Goal: Information Seeking & Learning: Learn about a topic

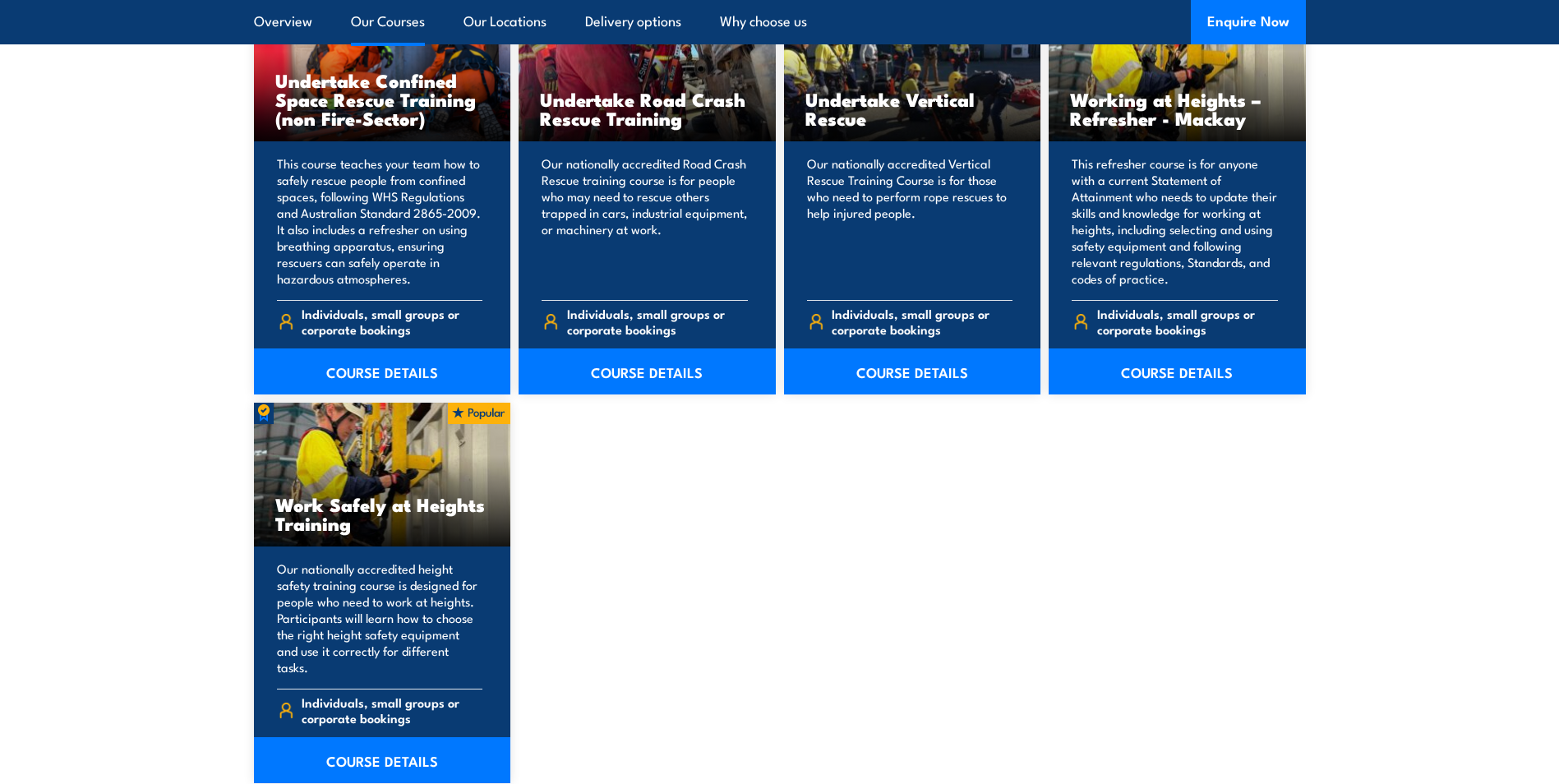
scroll to position [1954, 0]
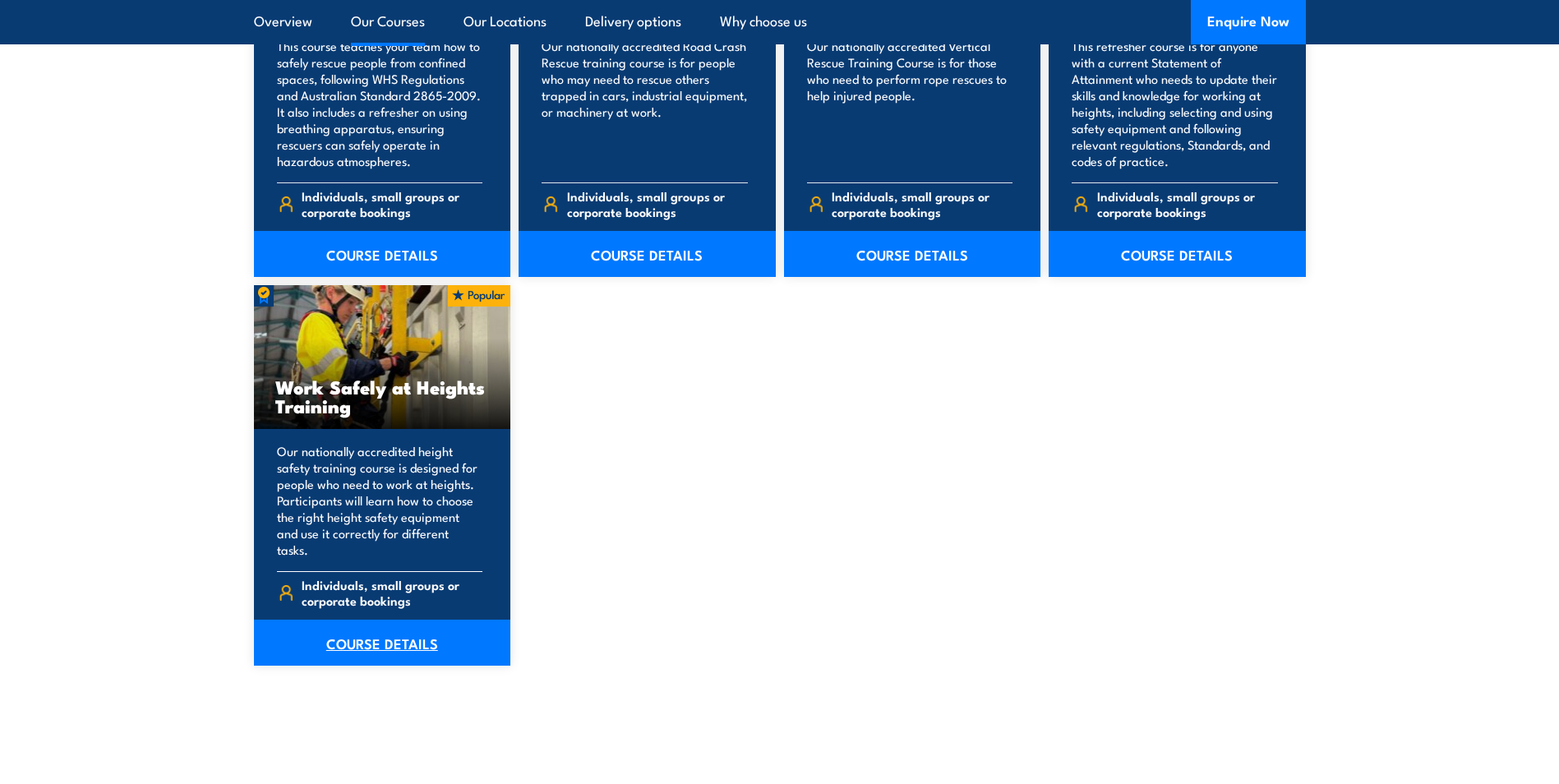
click at [372, 625] on link "COURSE DETAILS" at bounding box center [383, 642] width 258 height 46
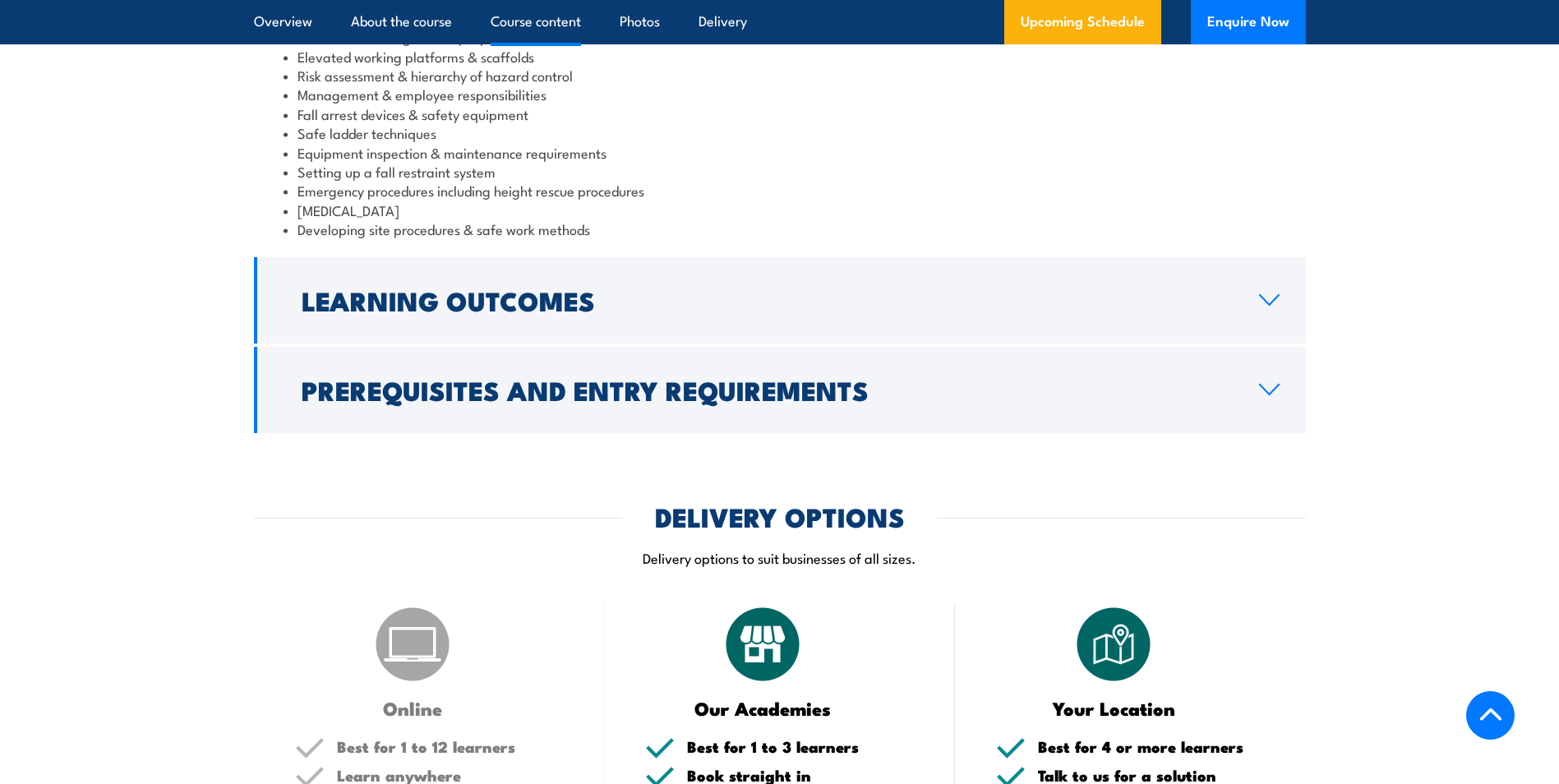
scroll to position [1353, 0]
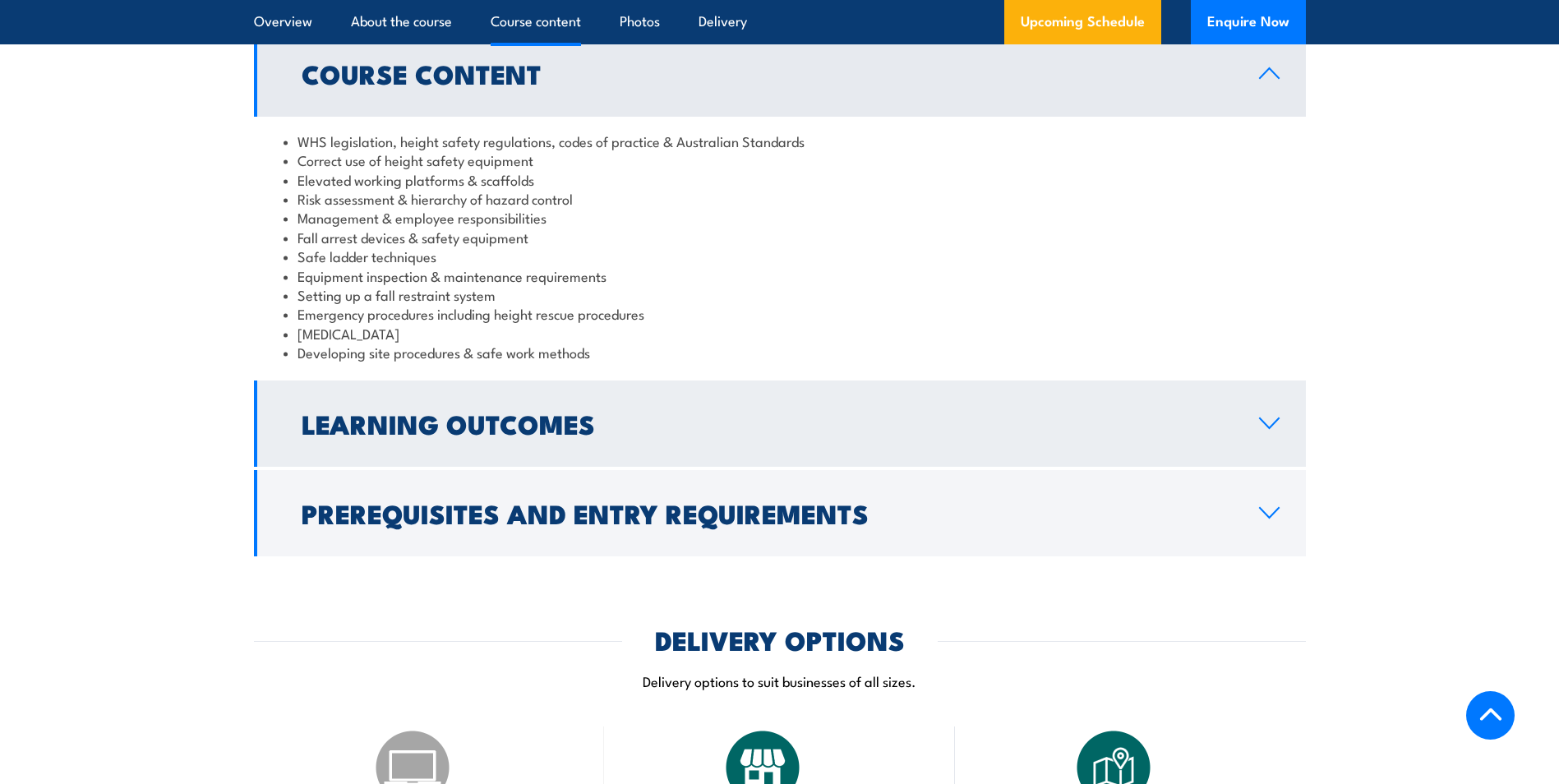
click at [1272, 422] on icon at bounding box center [1269, 423] width 22 height 13
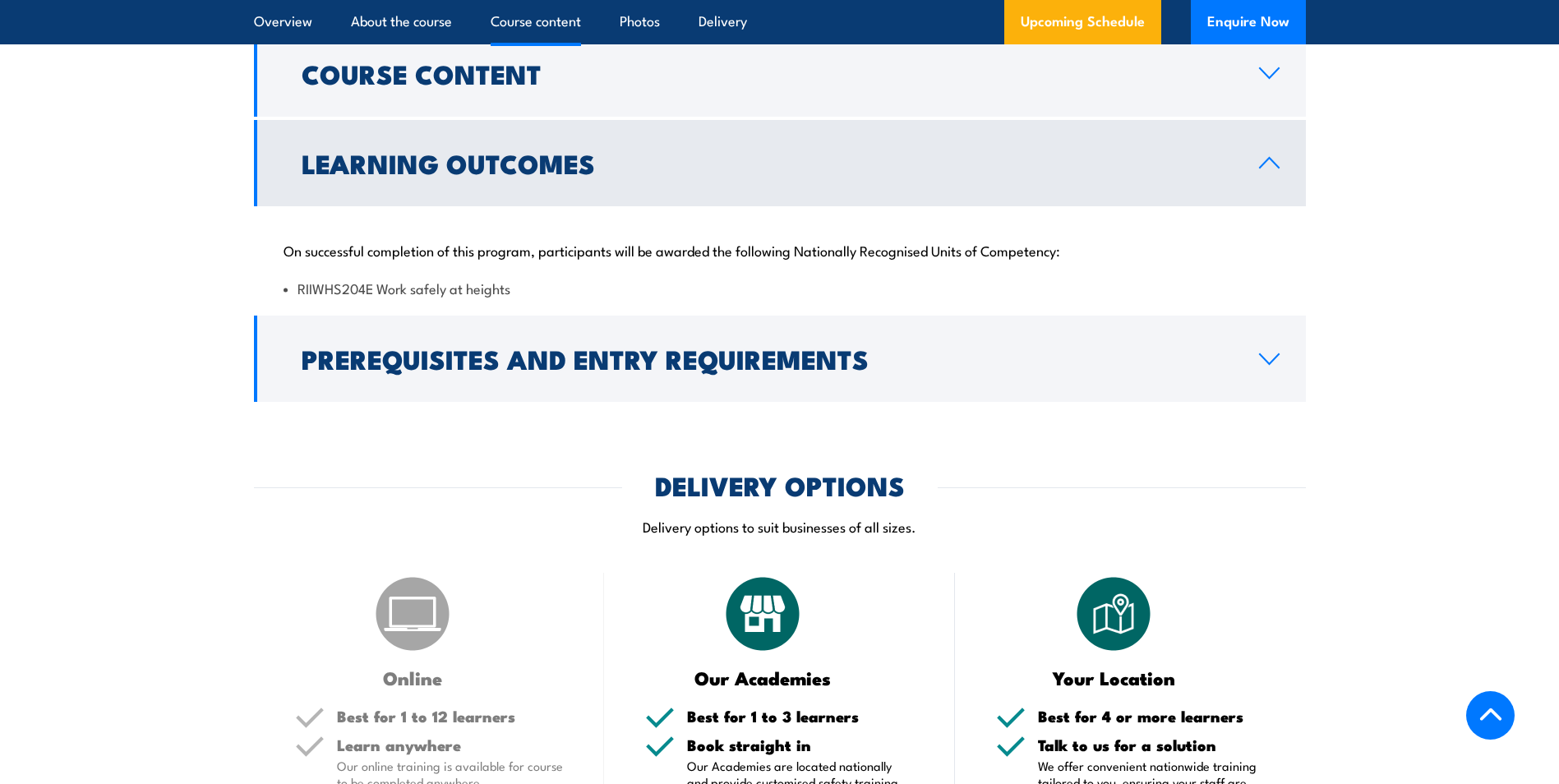
click at [522, 288] on li "RIIWHS204E Work safely at heights" at bounding box center [780, 287] width 993 height 19
drag, startPoint x: 521, startPoint y: 287, endPoint x: 296, endPoint y: 295, distance: 225.1
click at [296, 295] on li "RIIWHS204E Work safely at heights" at bounding box center [780, 287] width 993 height 19
drag, startPoint x: 296, startPoint y: 295, endPoint x: 312, endPoint y: 292, distance: 16.3
copy li "RIIWHS204E Work safely at heights"
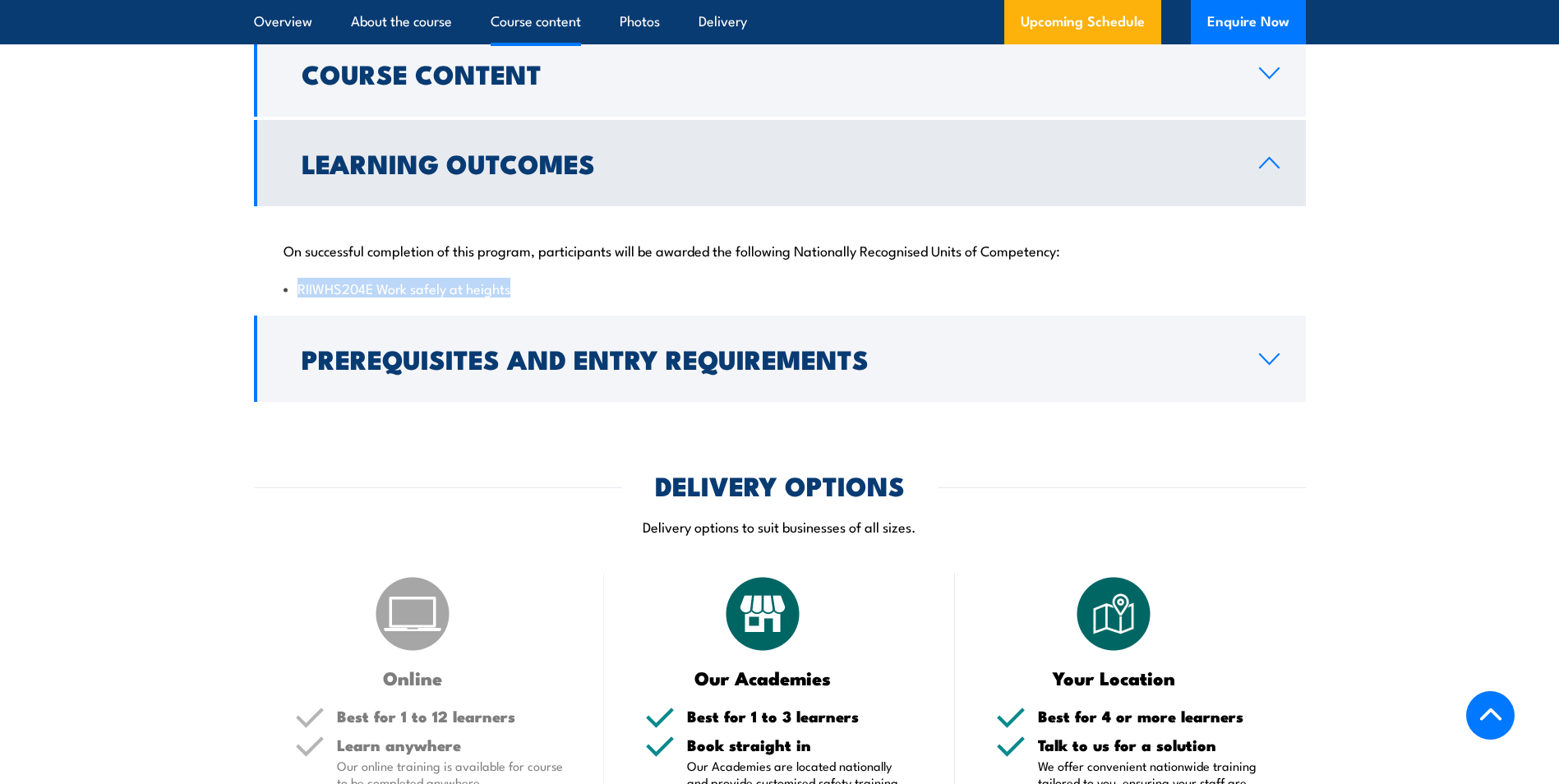
scroll to position [0, 0]
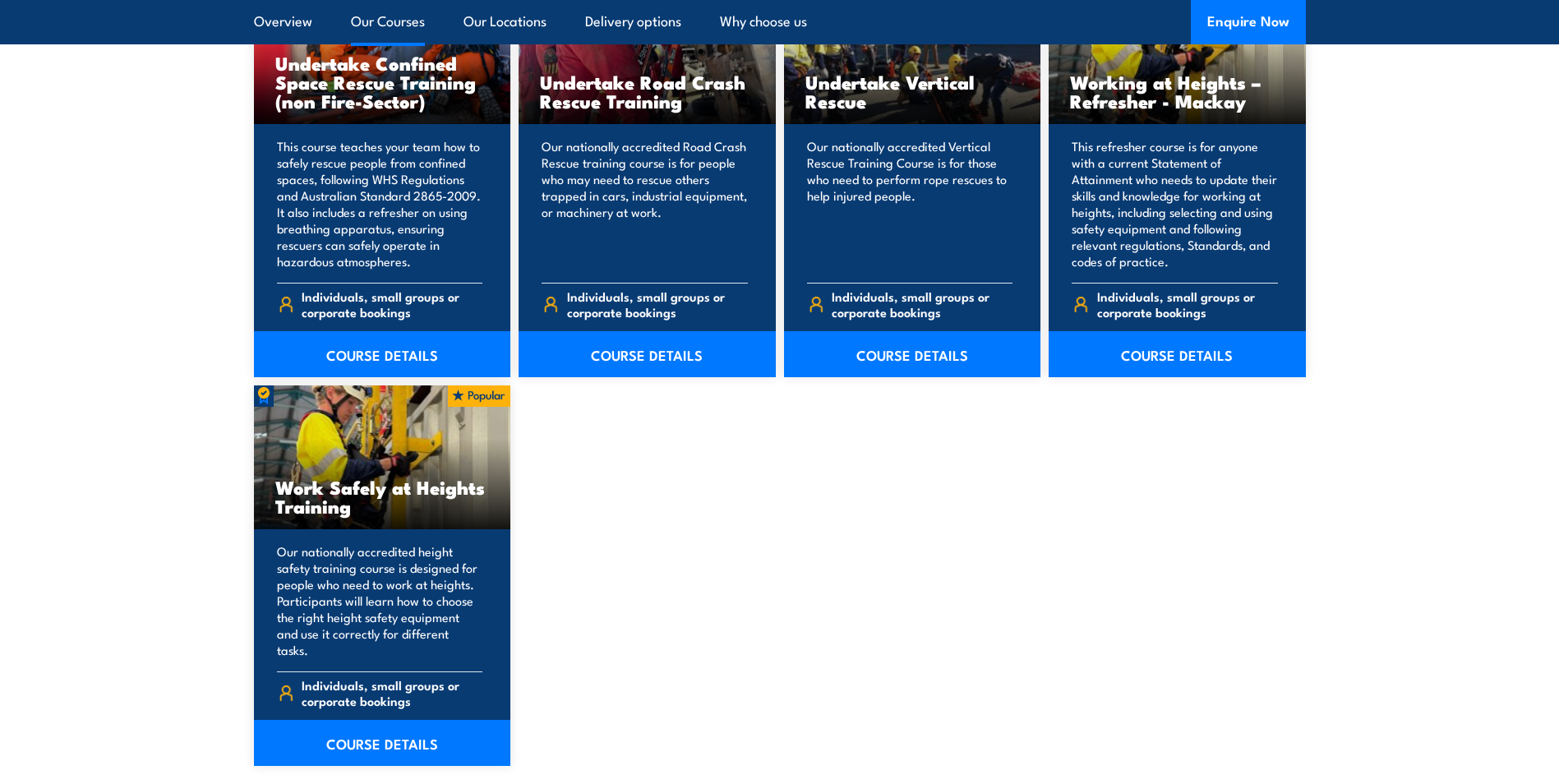
scroll to position [1877, 0]
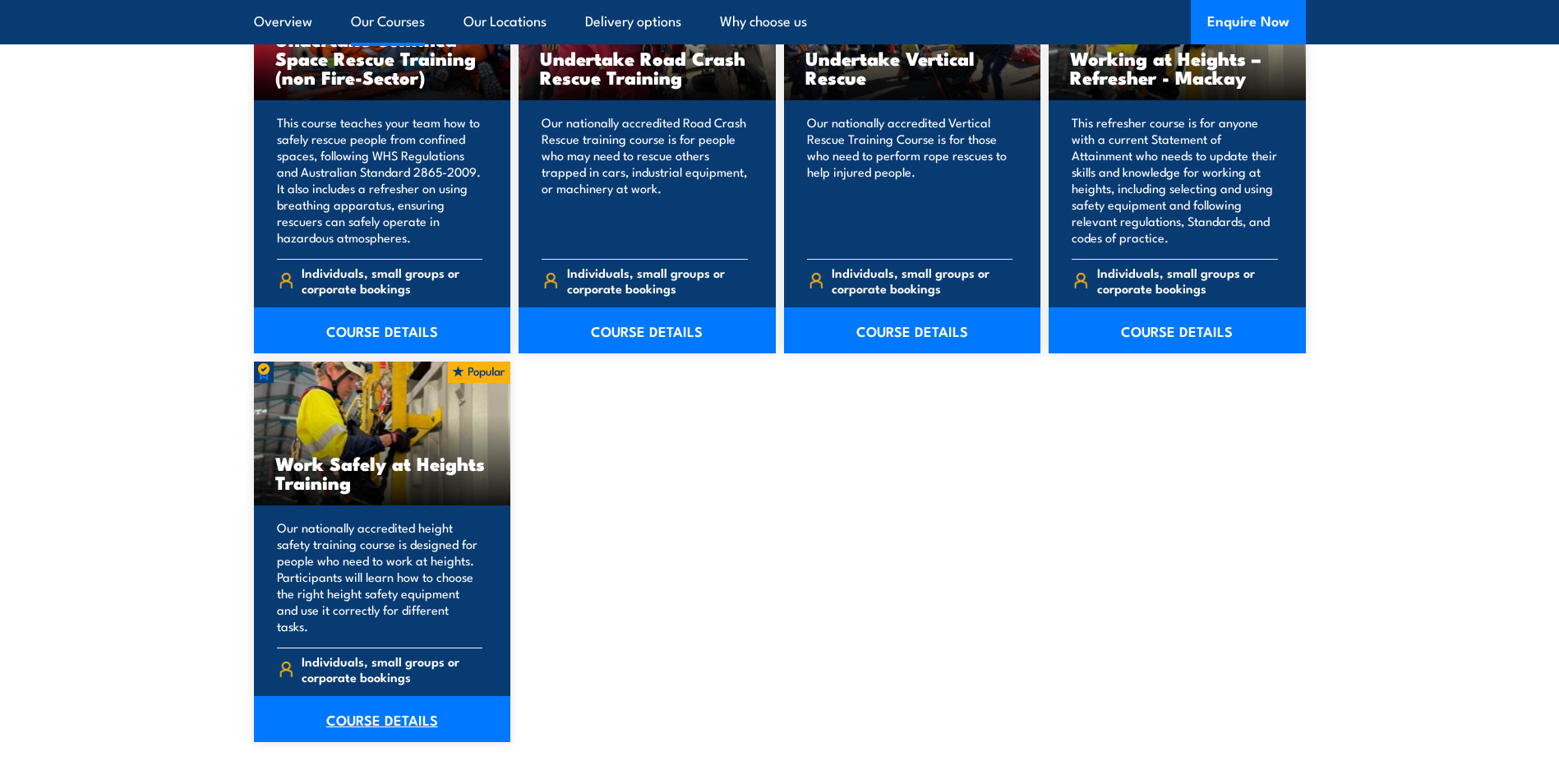
click at [399, 697] on link "COURSE DETAILS" at bounding box center [383, 719] width 258 height 46
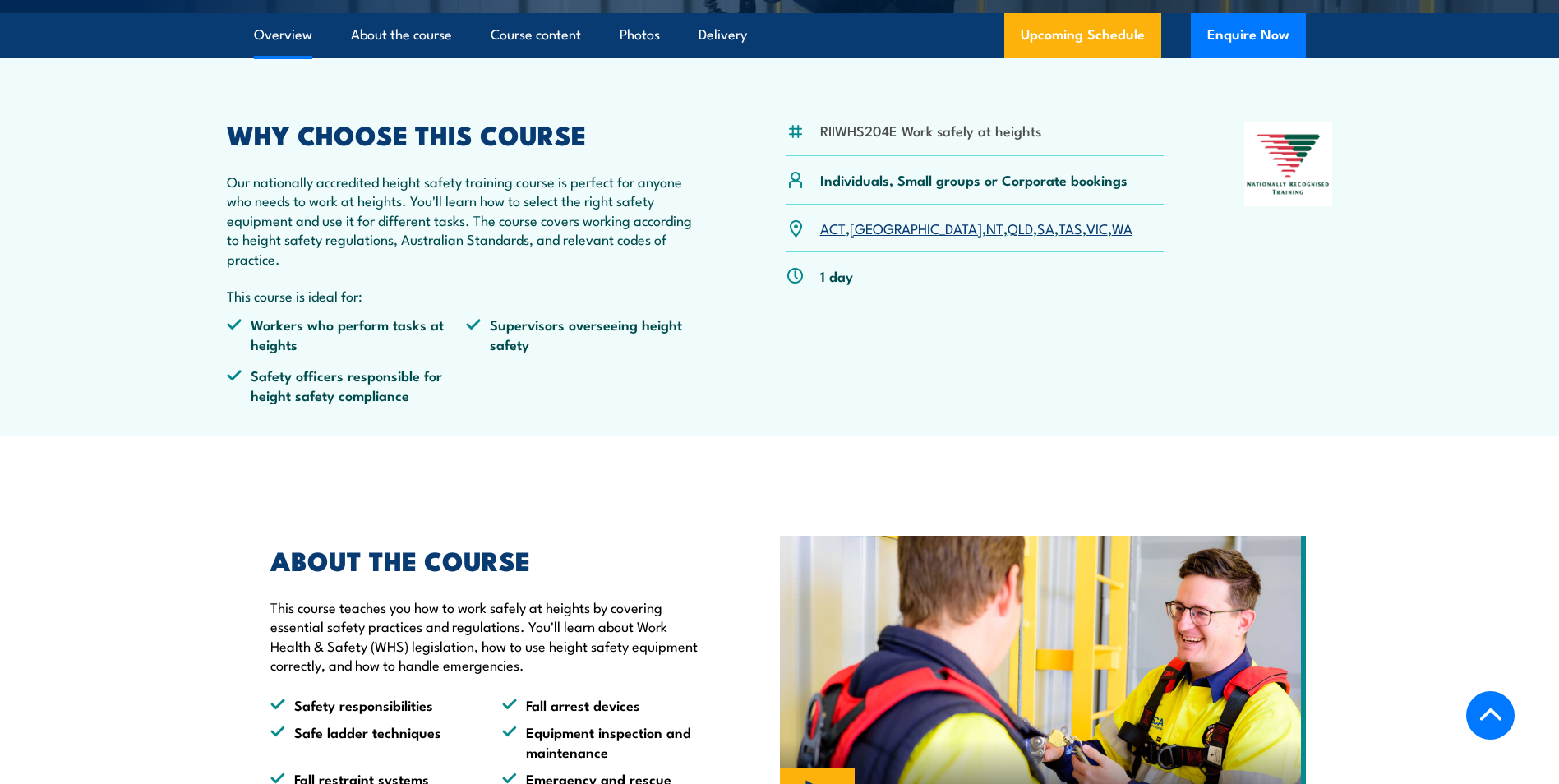
scroll to position [423, 0]
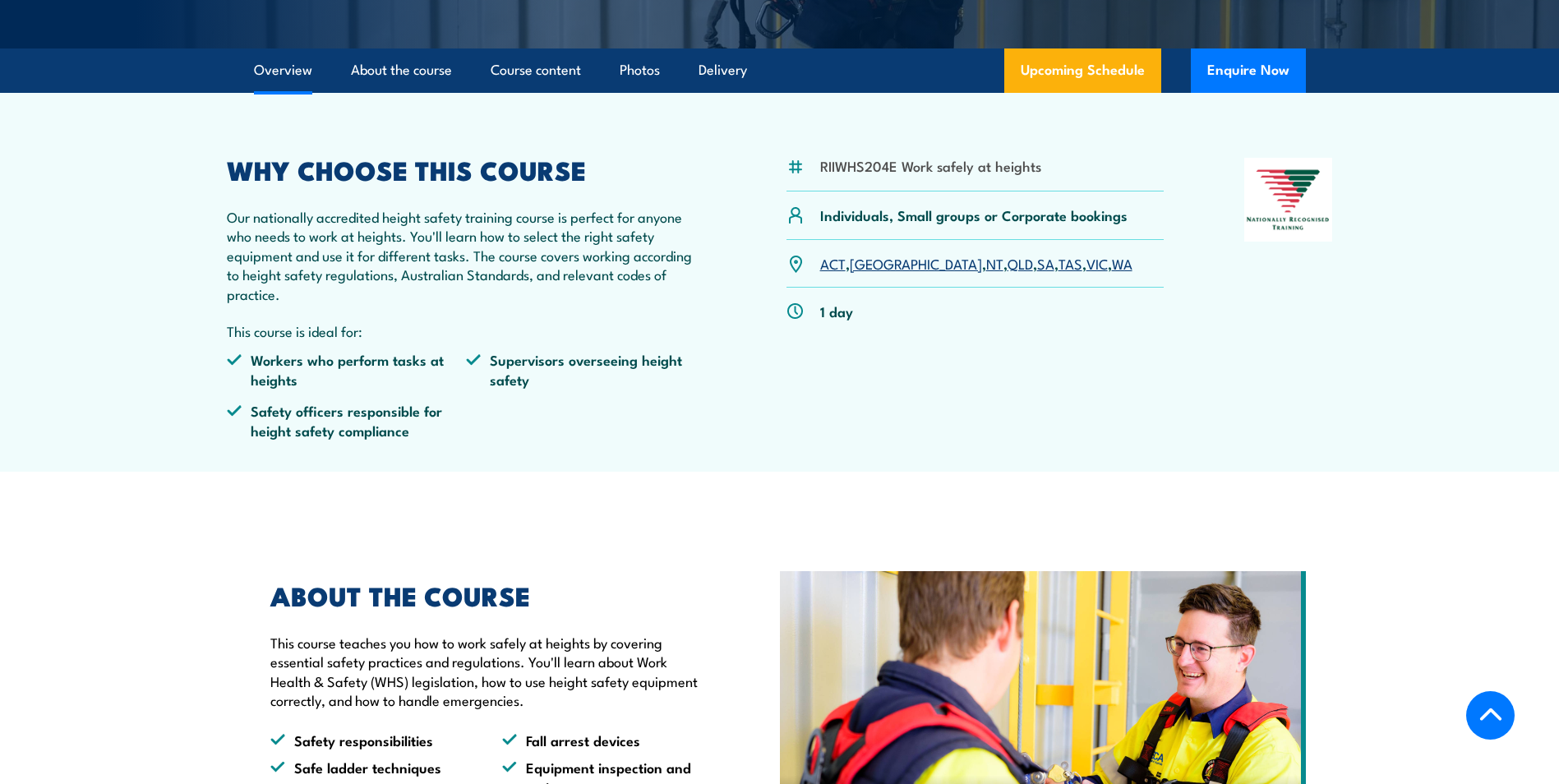
click at [1007, 263] on link "QLD" at bounding box center [1020, 263] width 26 height 20
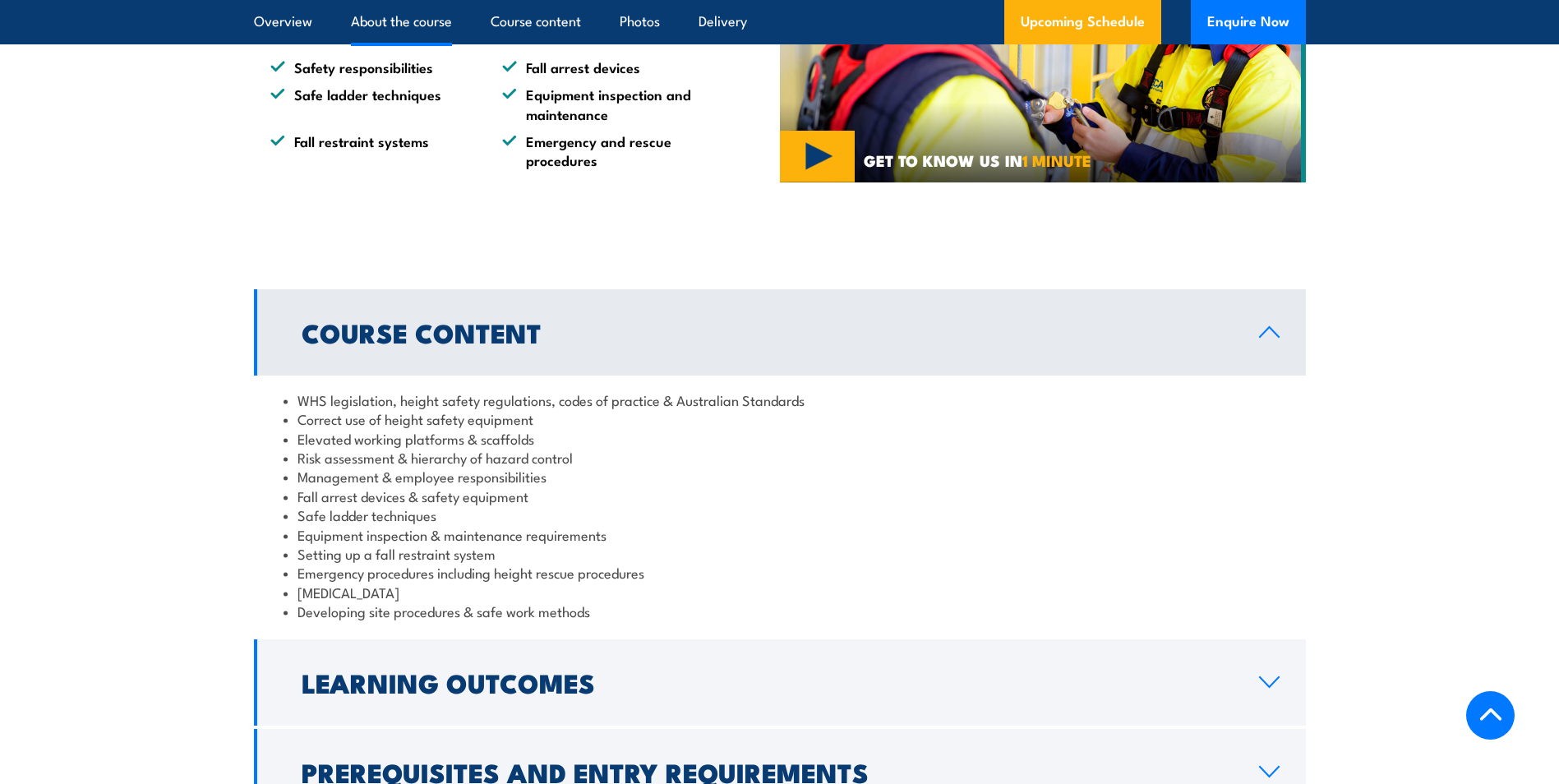
scroll to position [1261, 0]
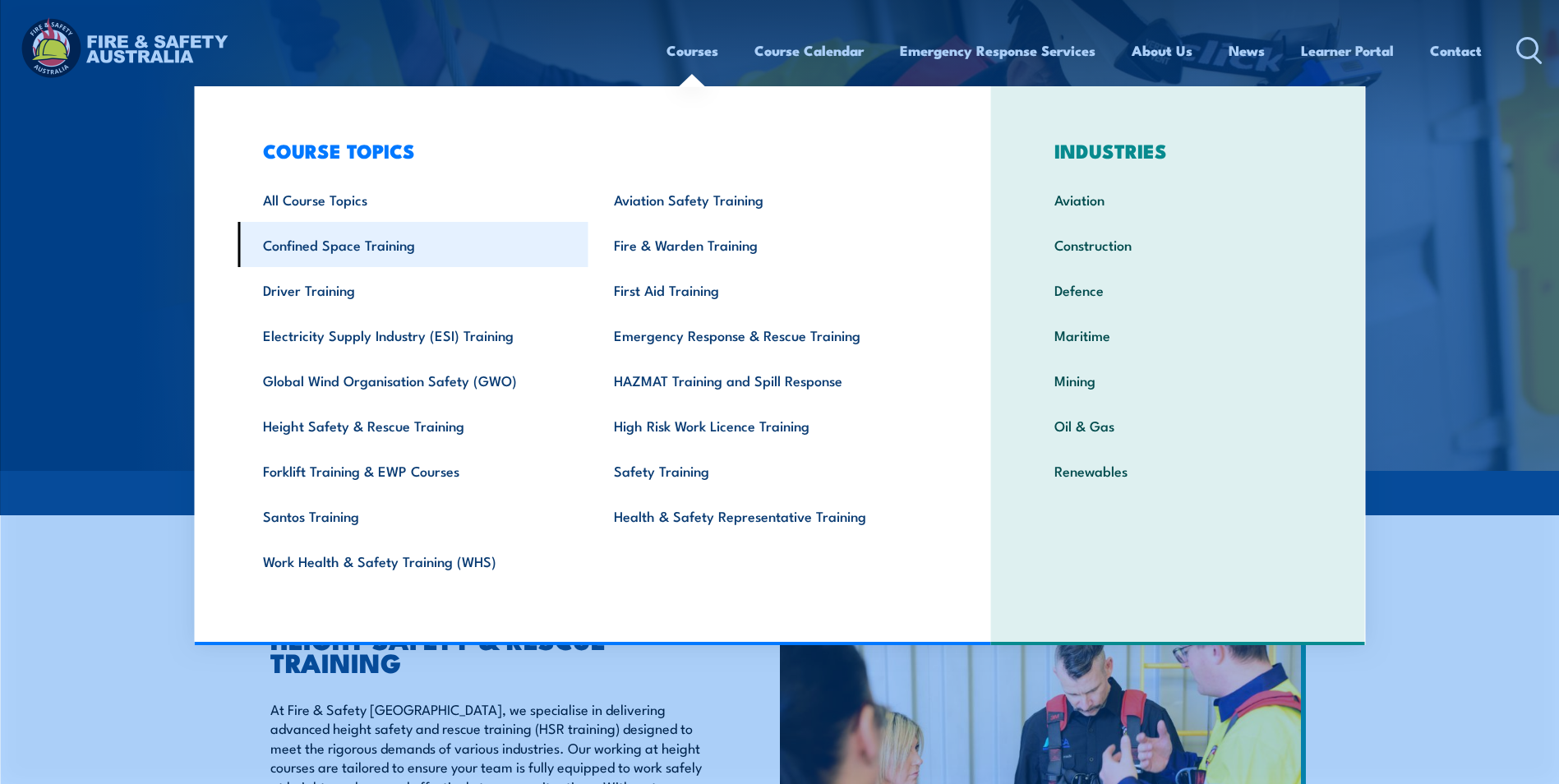
click at [382, 243] on link "Confined Space Training" at bounding box center [413, 244] width 351 height 45
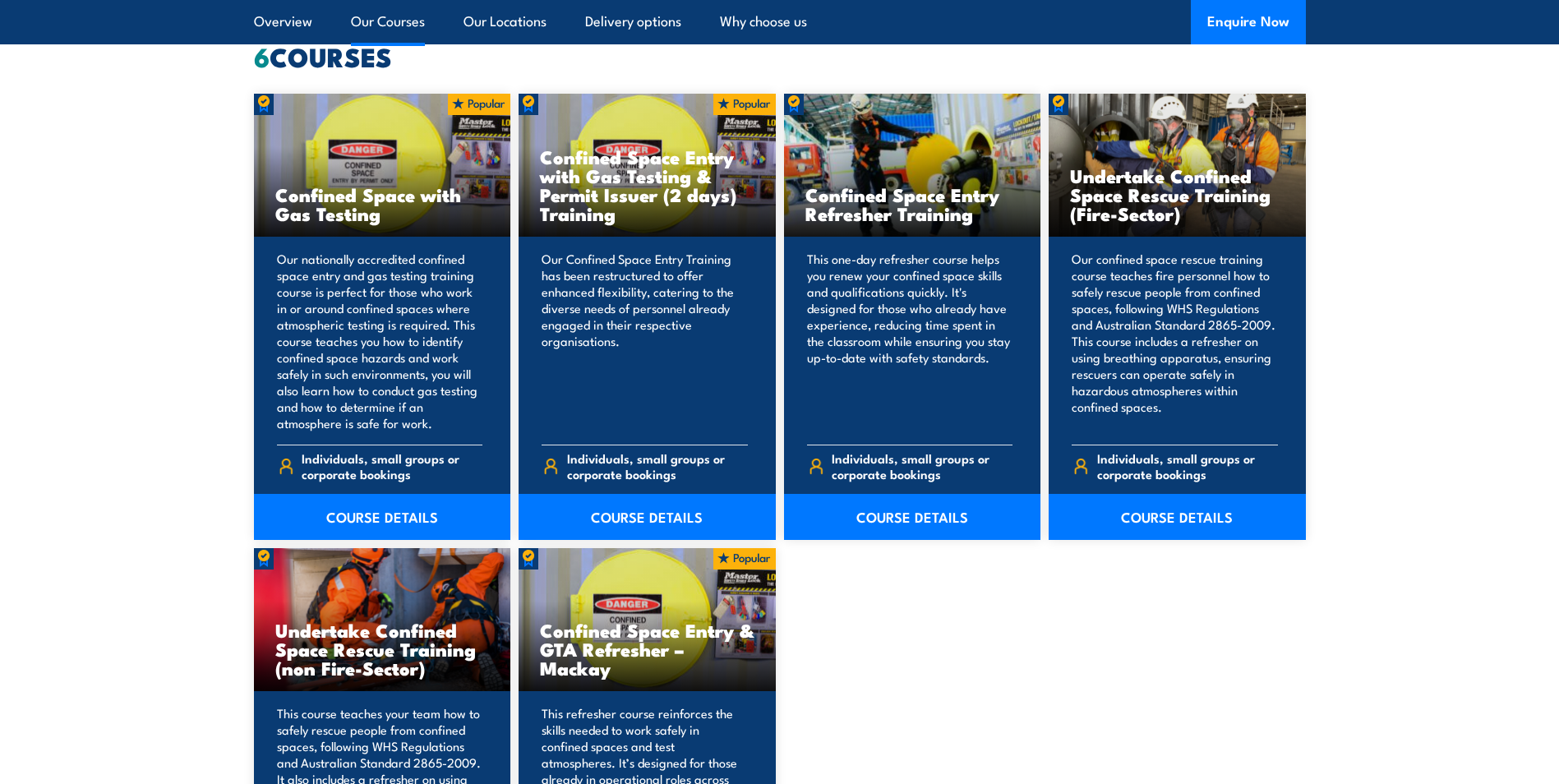
scroll to position [1298, 0]
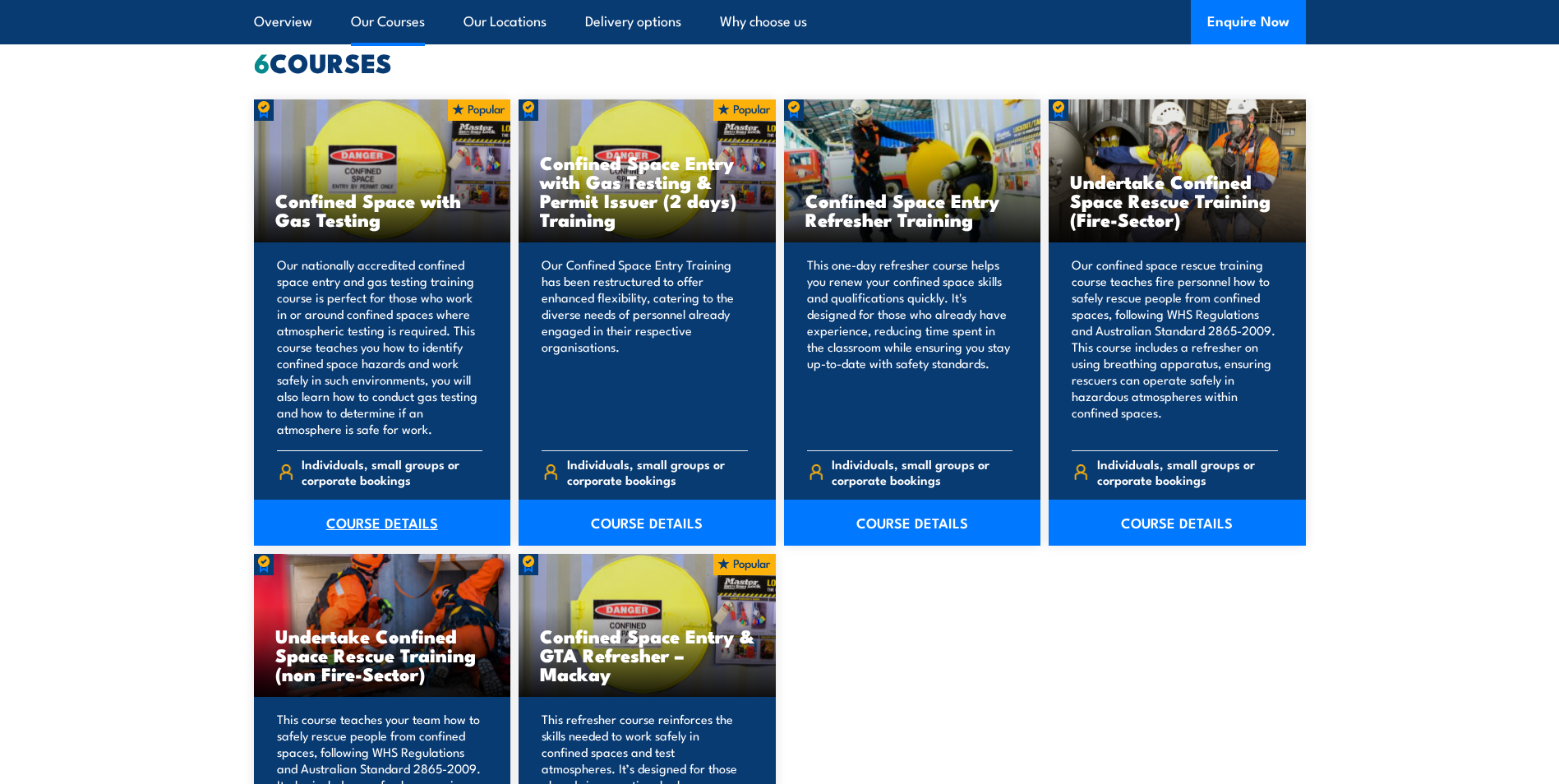
click at [373, 522] on link "COURSE DETAILS" at bounding box center [383, 522] width 258 height 46
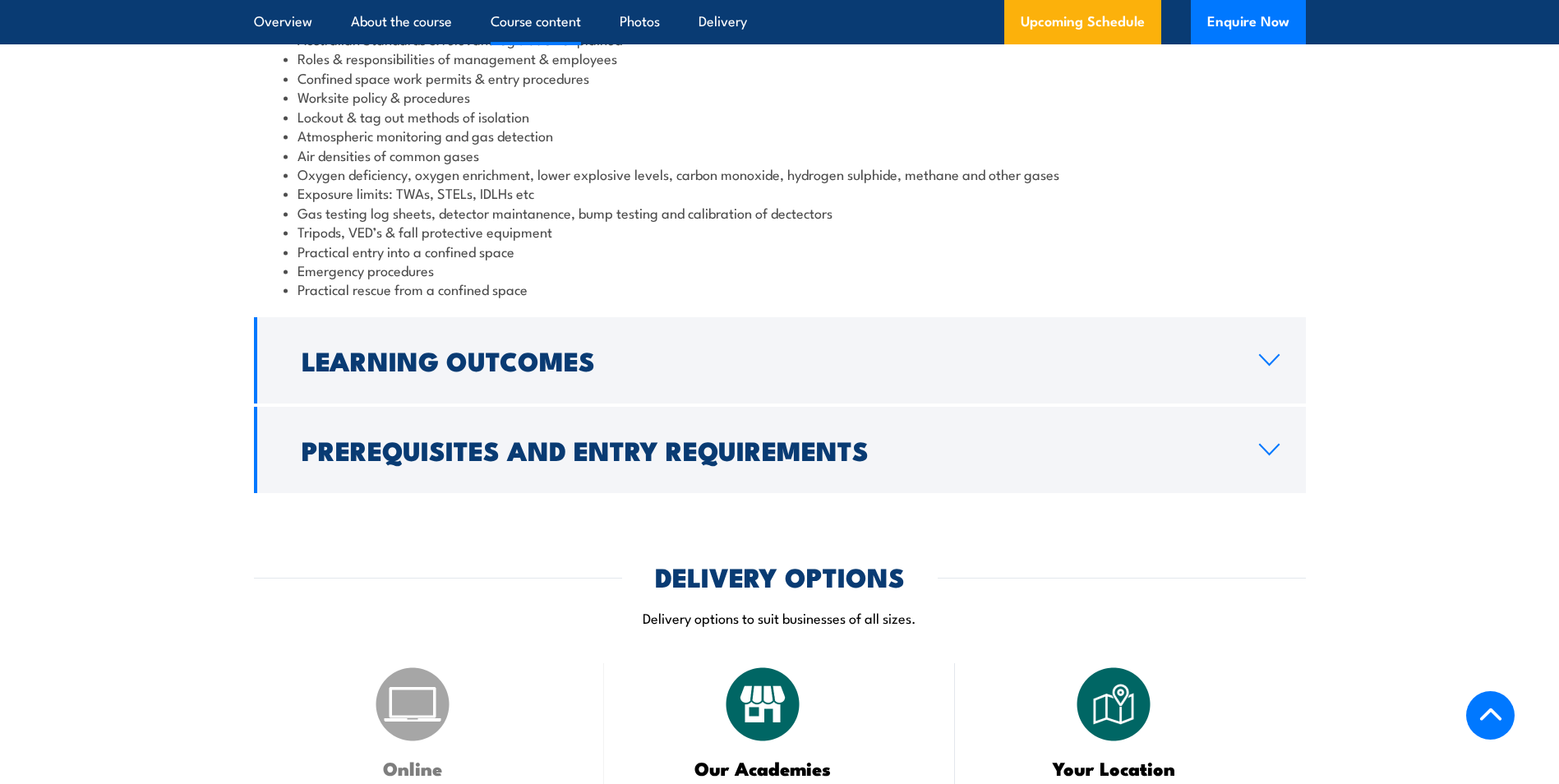
scroll to position [1778, 0]
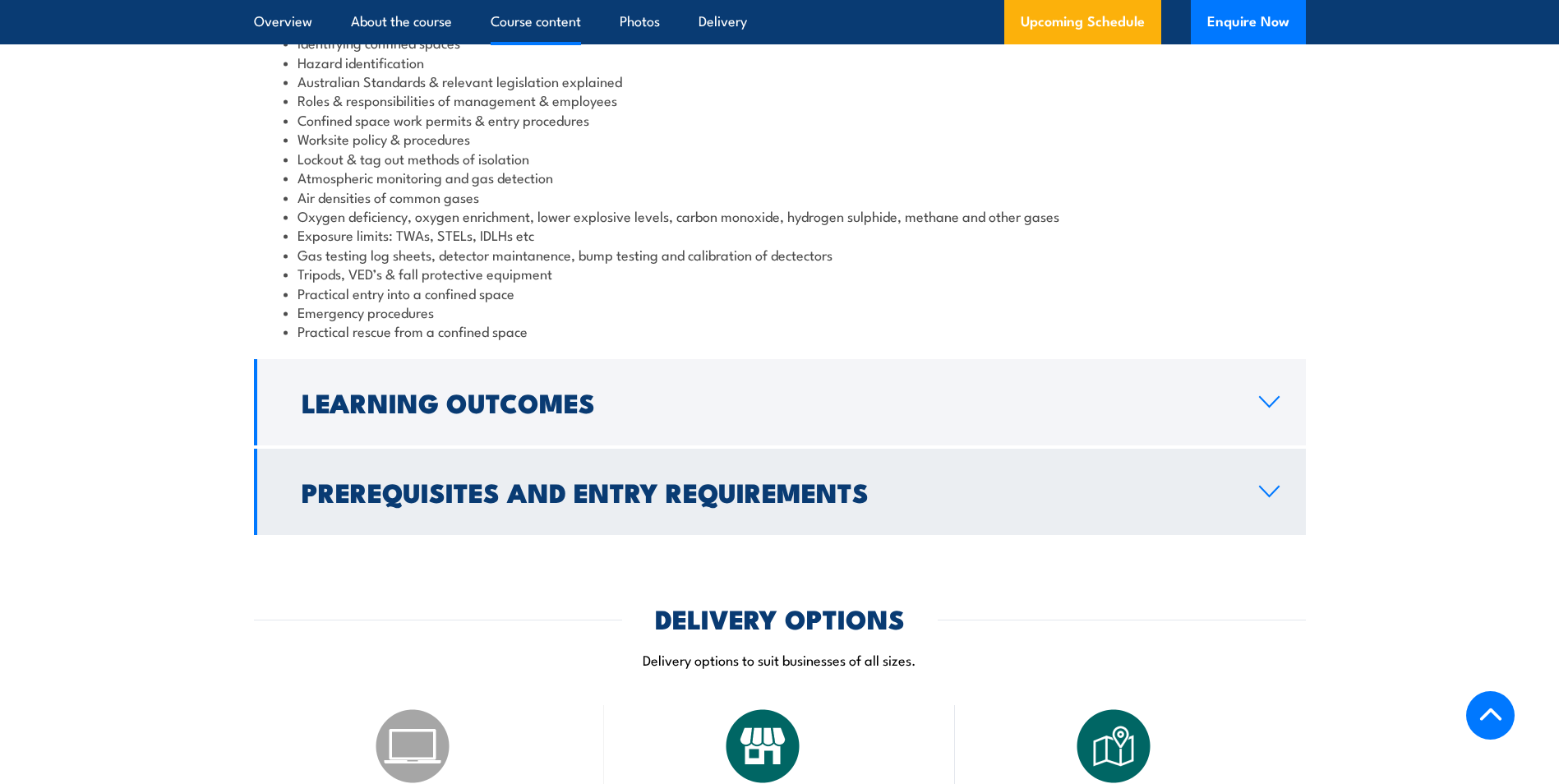
click at [1278, 498] on icon at bounding box center [1269, 491] width 22 height 13
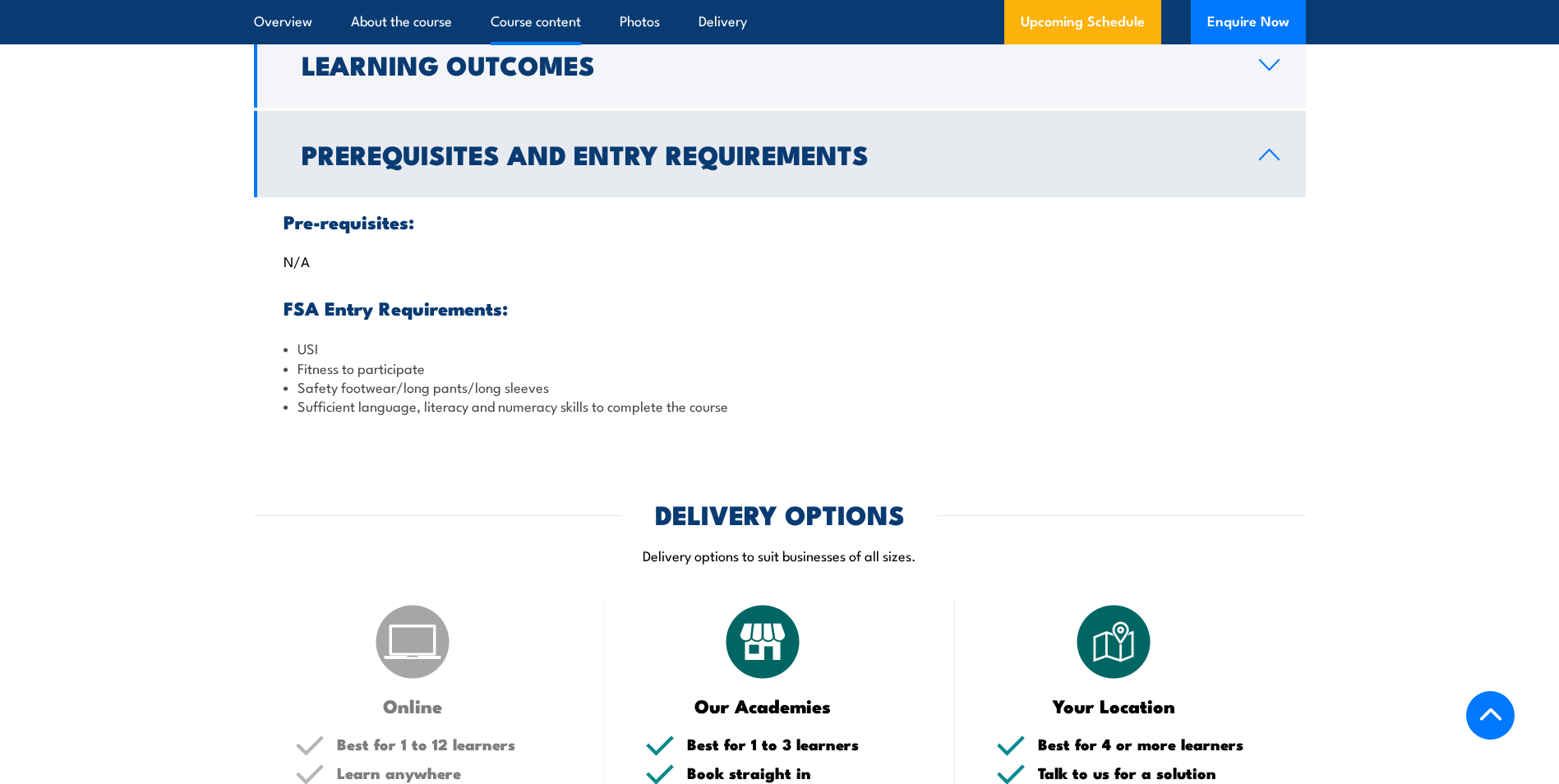
click at [1273, 161] on icon at bounding box center [1269, 154] width 22 height 13
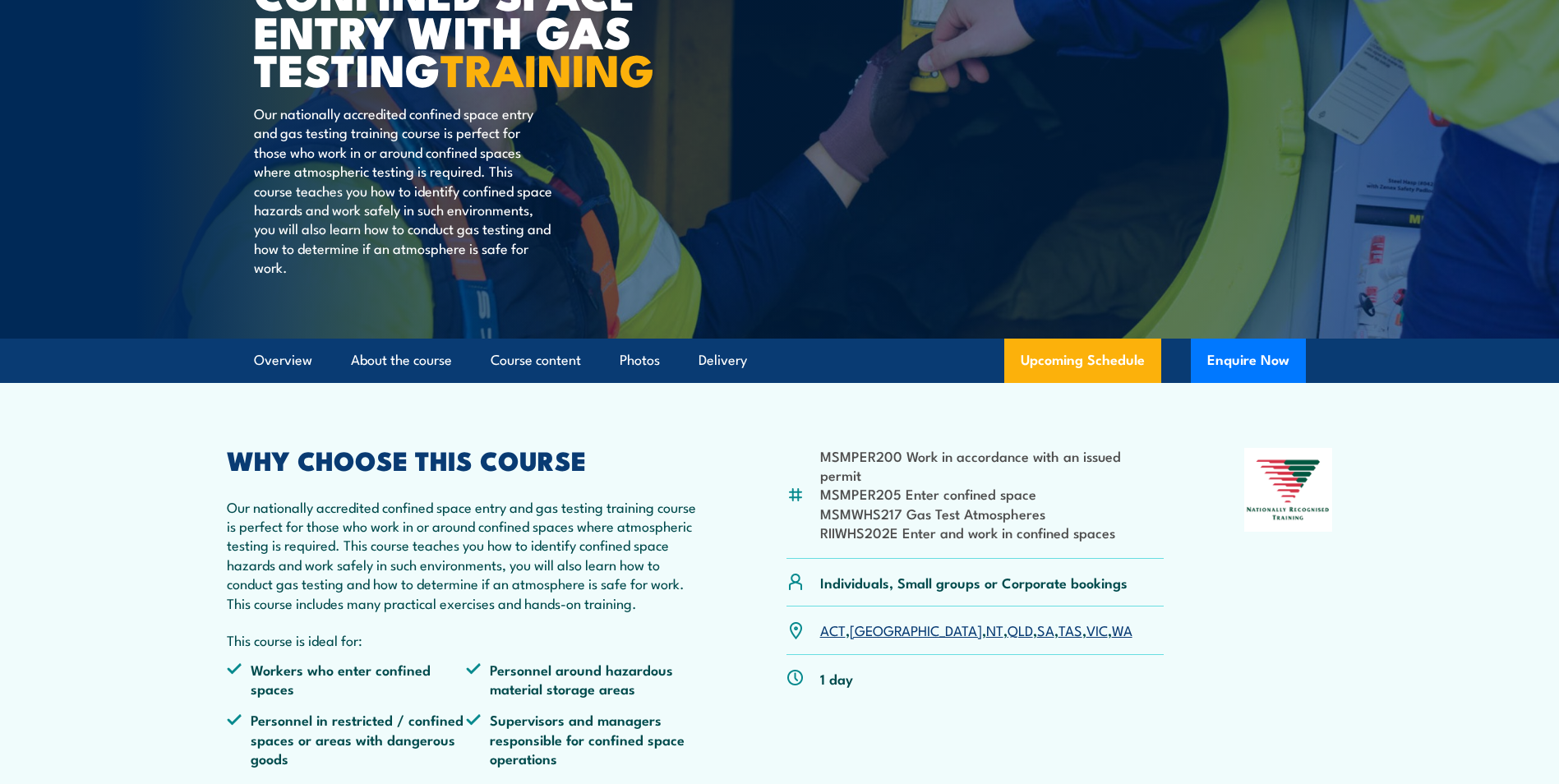
scroll to position [288, 0]
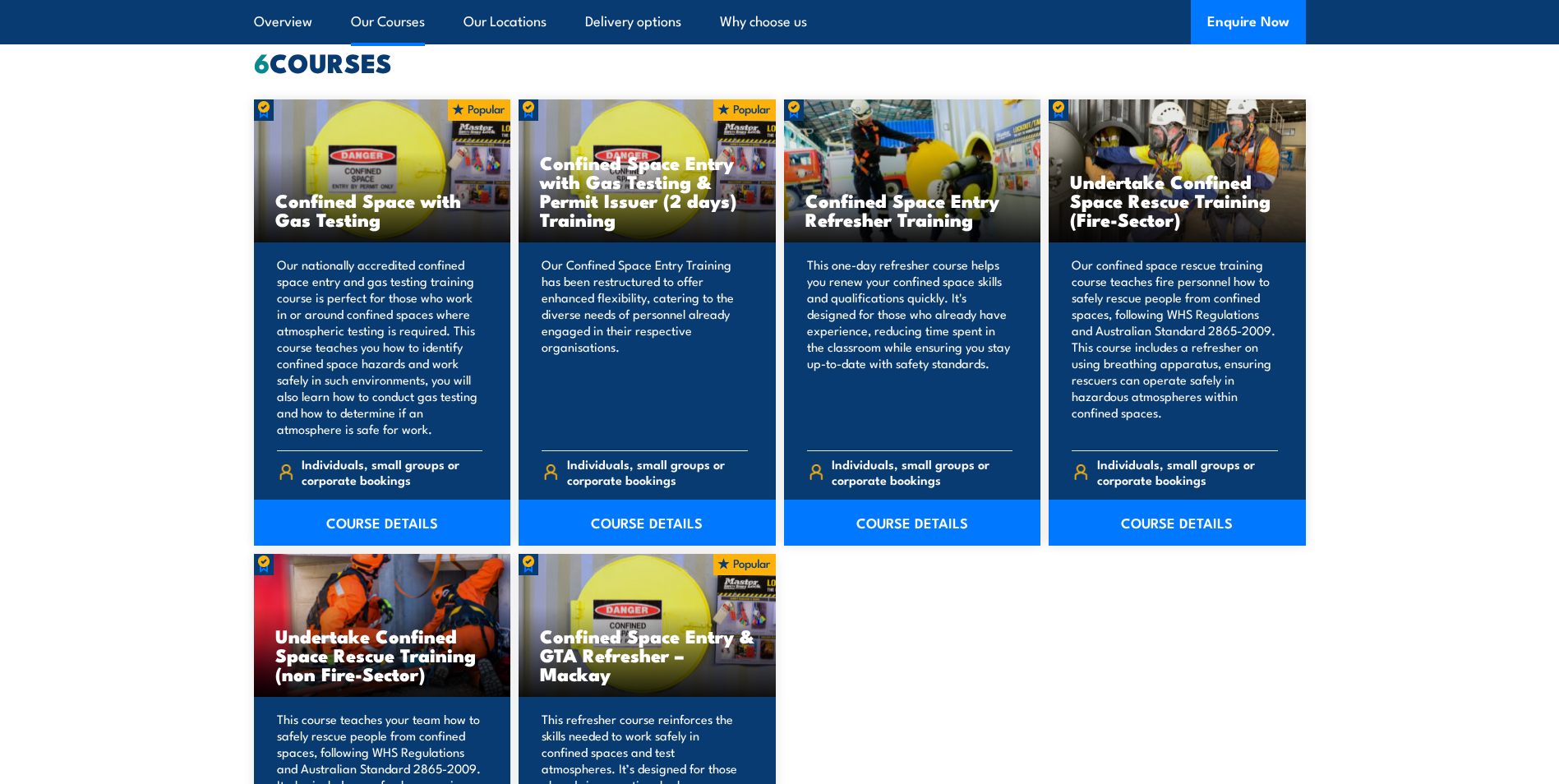
scroll to position [1259, 0]
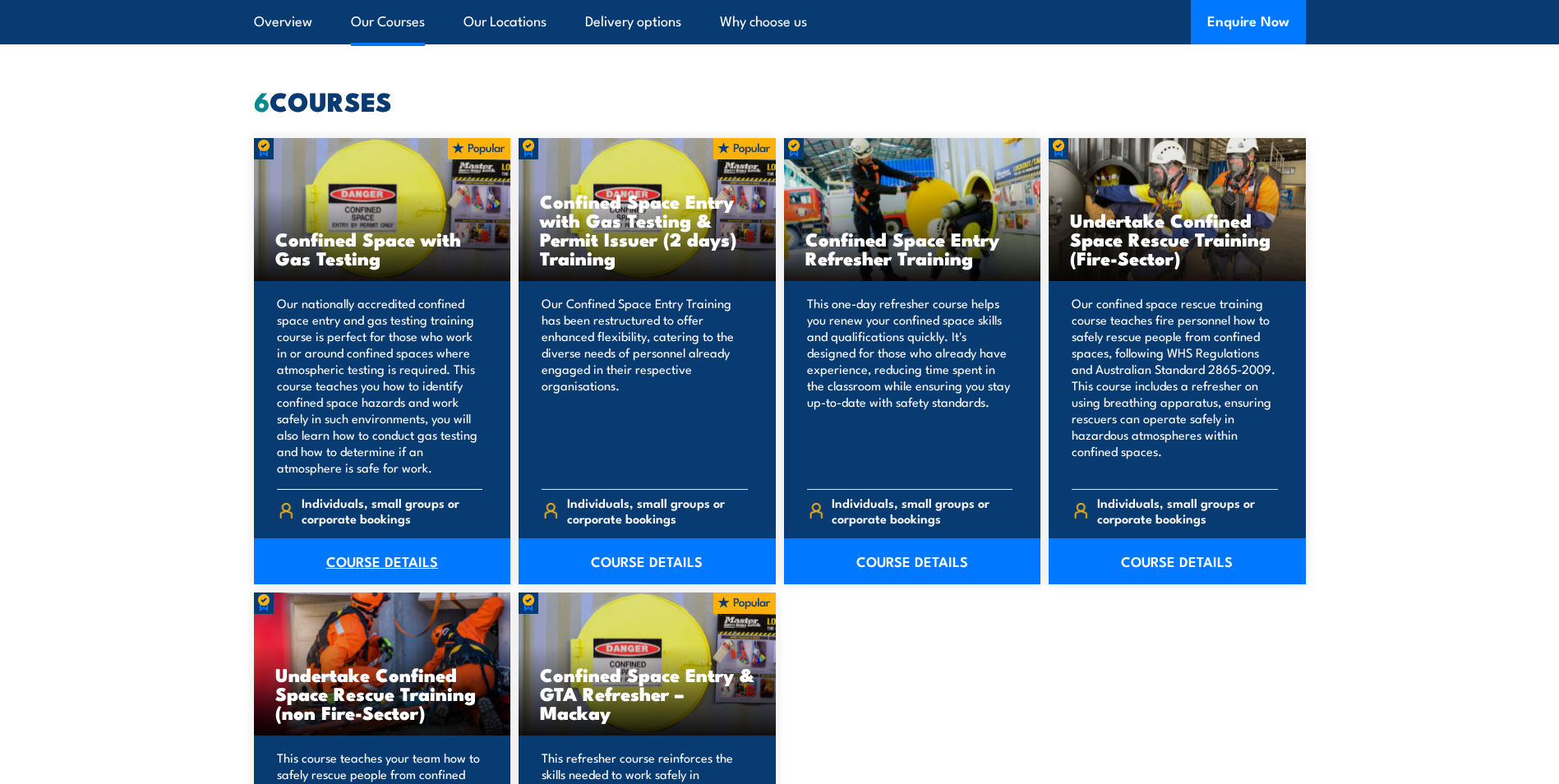
click at [402, 558] on link "COURSE DETAILS" at bounding box center [383, 561] width 258 height 46
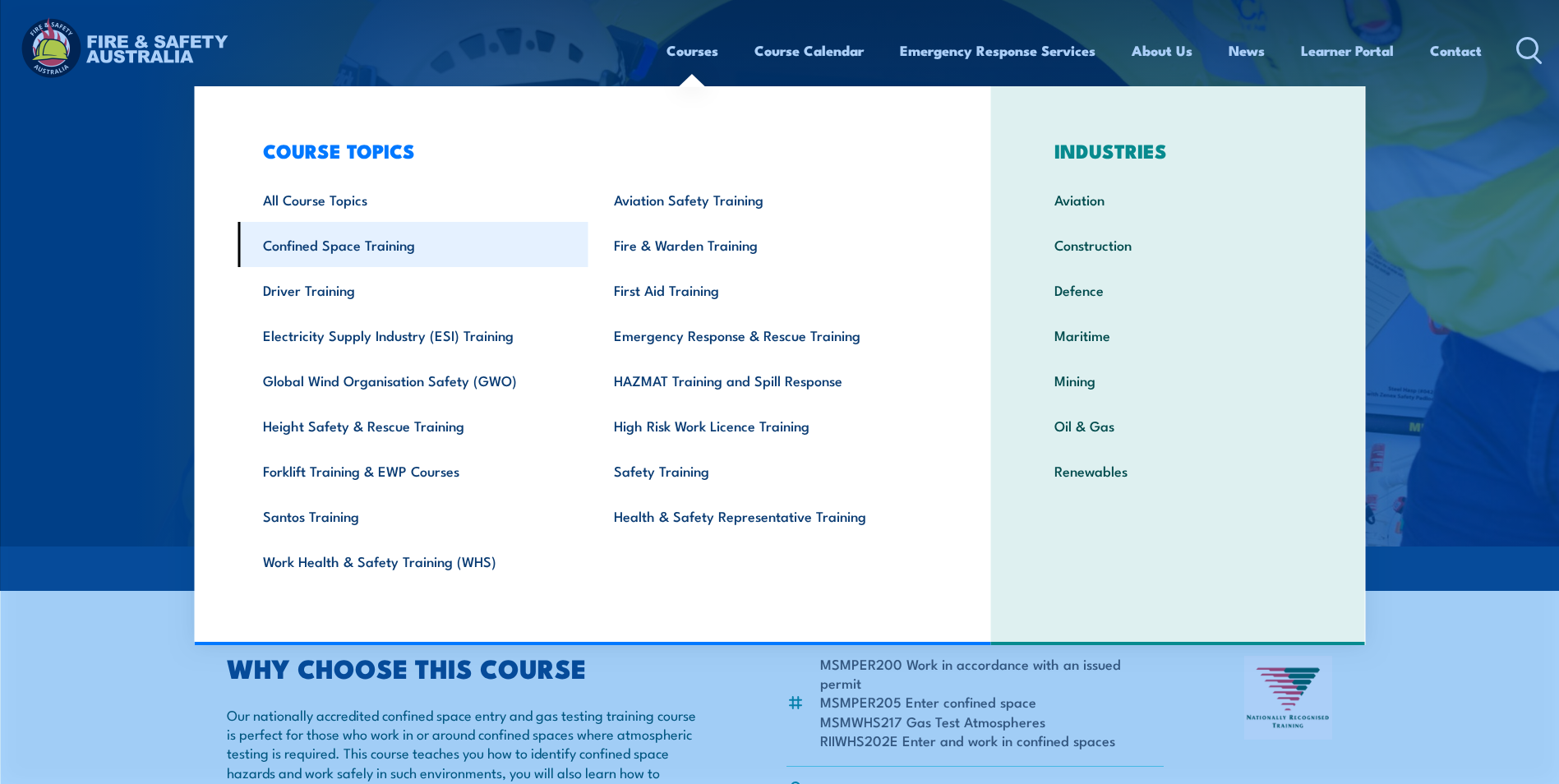
click at [372, 244] on link "Confined Space Training" at bounding box center [413, 244] width 351 height 45
